Goal: Task Accomplishment & Management: Use online tool/utility

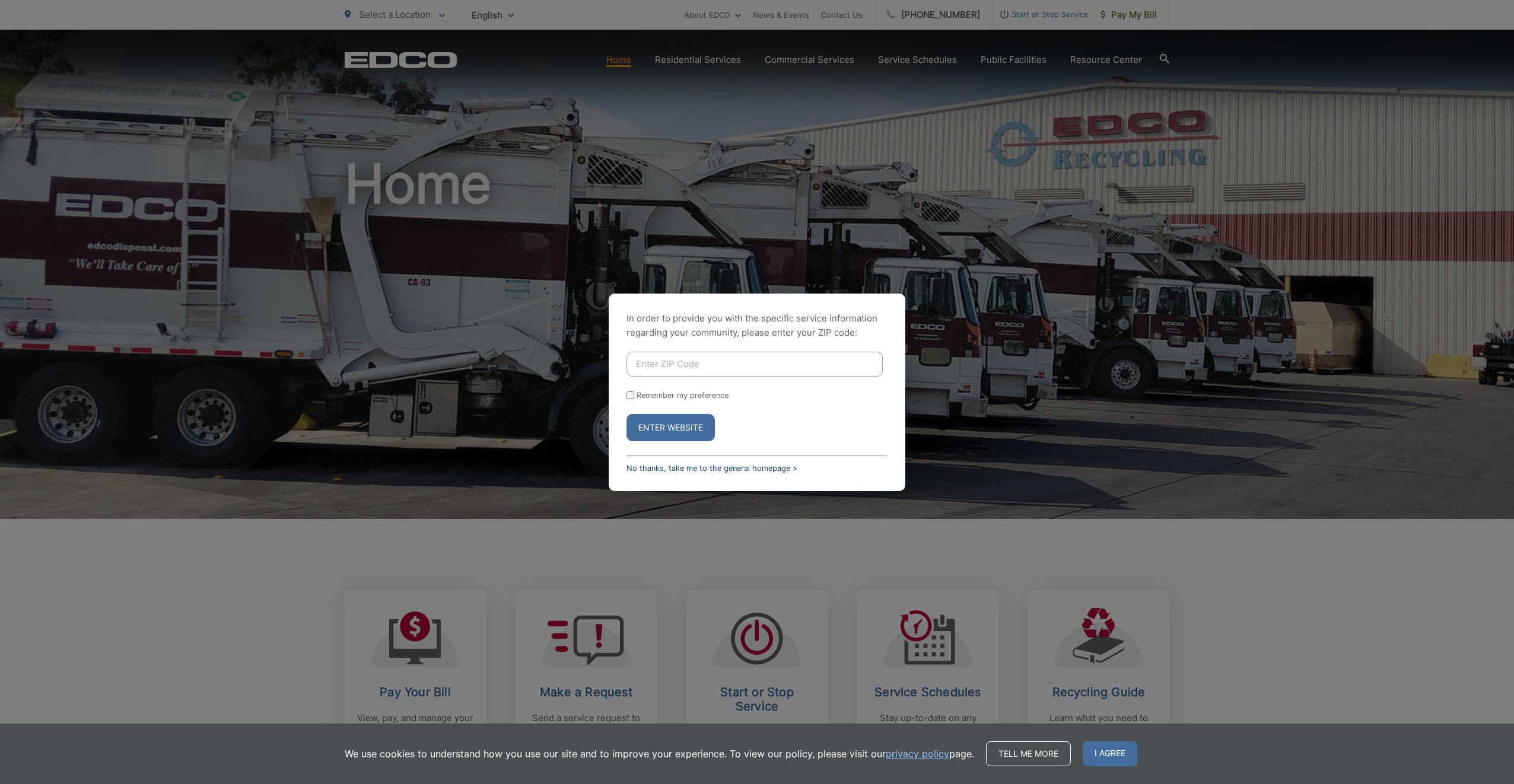
click at [662, 468] on link "No thanks, take me to the general homepage >" at bounding box center [711, 468] width 171 height 9
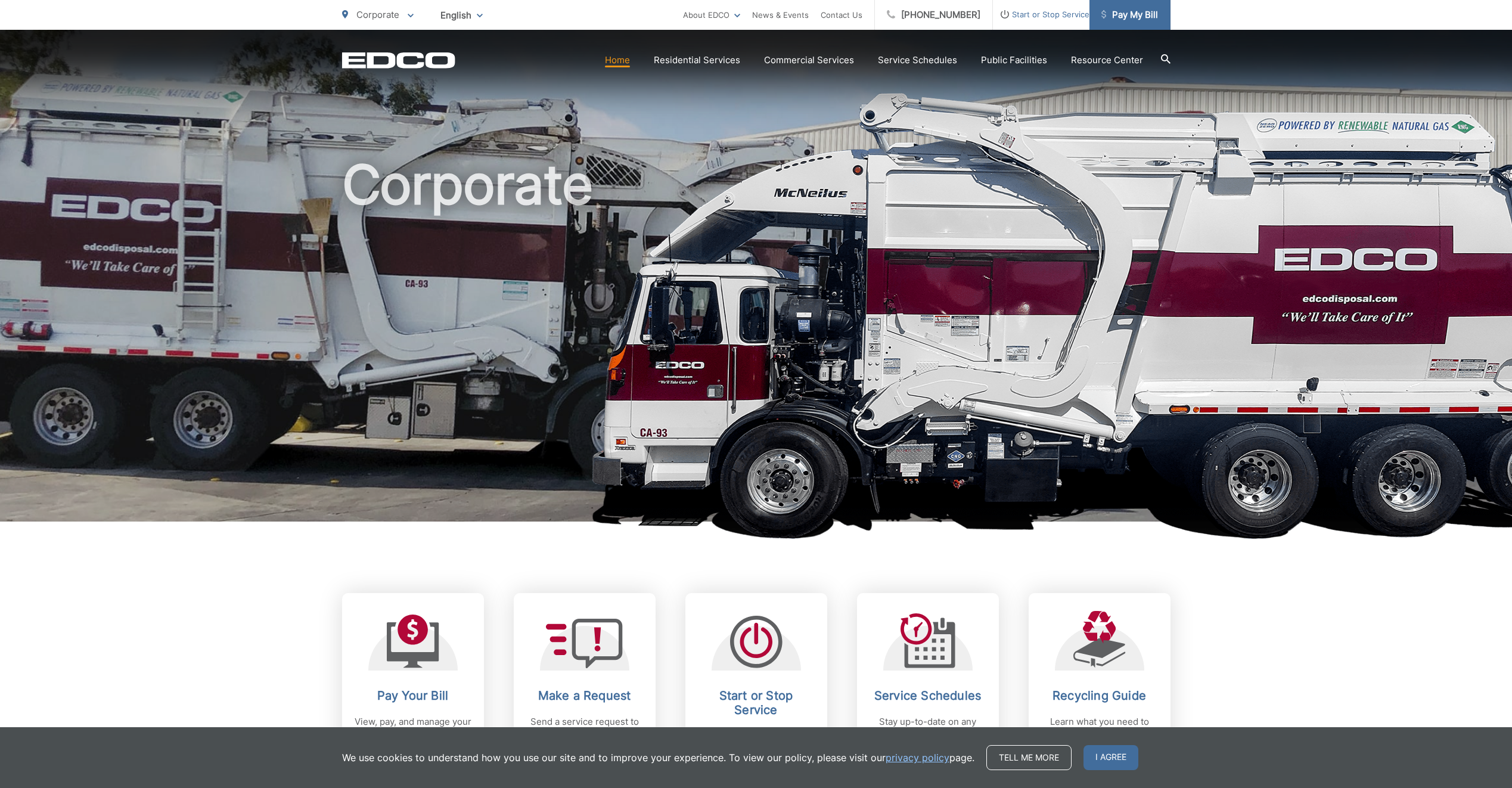
click at [1134, 15] on span "Pay My Bill" at bounding box center [1130, 15] width 56 height 14
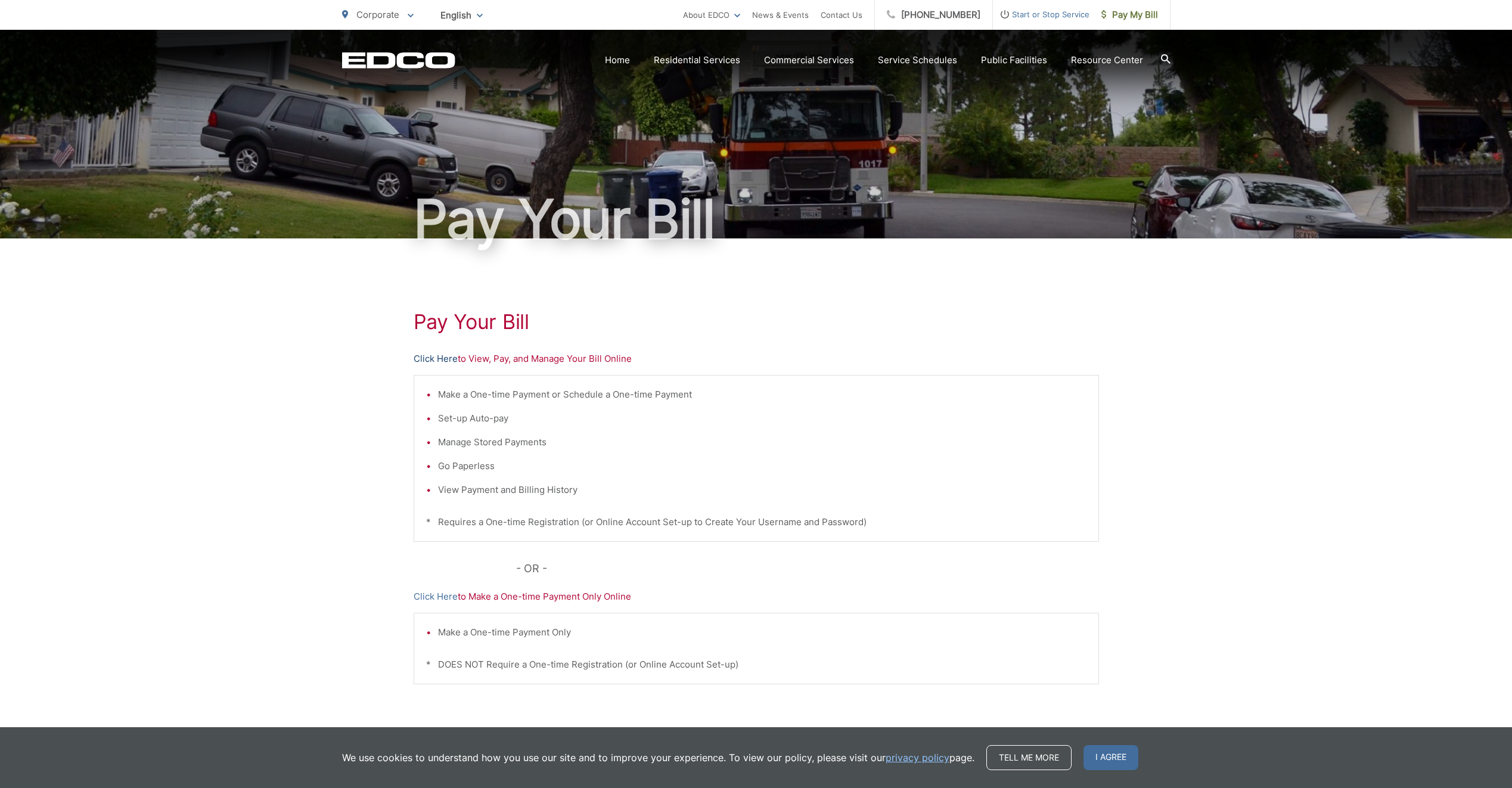
click at [440, 360] on link "Click Here" at bounding box center [435, 359] width 44 height 14
